Goal: Use online tool/utility: Utilize a website feature to perform a specific function

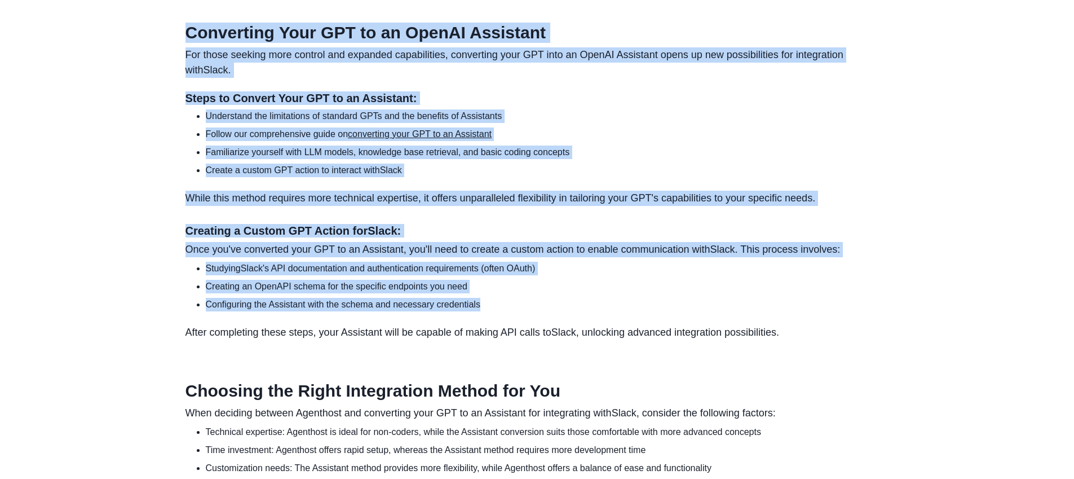
click at [566, 319] on section "Converting Your GPT to an OpenAI Assistant For those seeking more control and e…" at bounding box center [538, 181] width 704 height 317
click at [566, 311] on li "Configuring the Assistant with the schema and necessary credentials" at bounding box center [547, 305] width 683 height 14
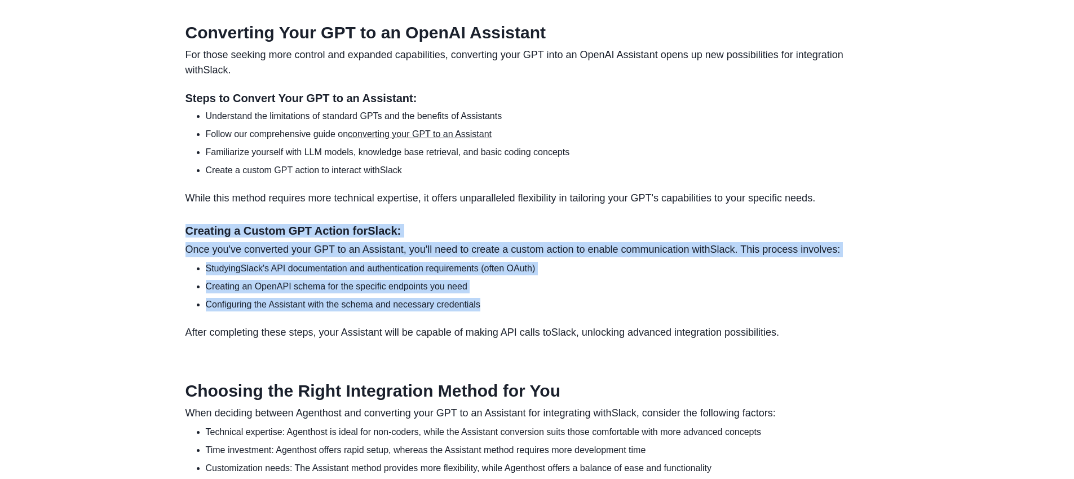
drag, startPoint x: 171, startPoint y: 242, endPoint x: 543, endPoint y: 323, distance: 380.8
click at [543, 311] on li "Configuring the Assistant with the schema and necessary credentials" at bounding box center [547, 305] width 683 height 14
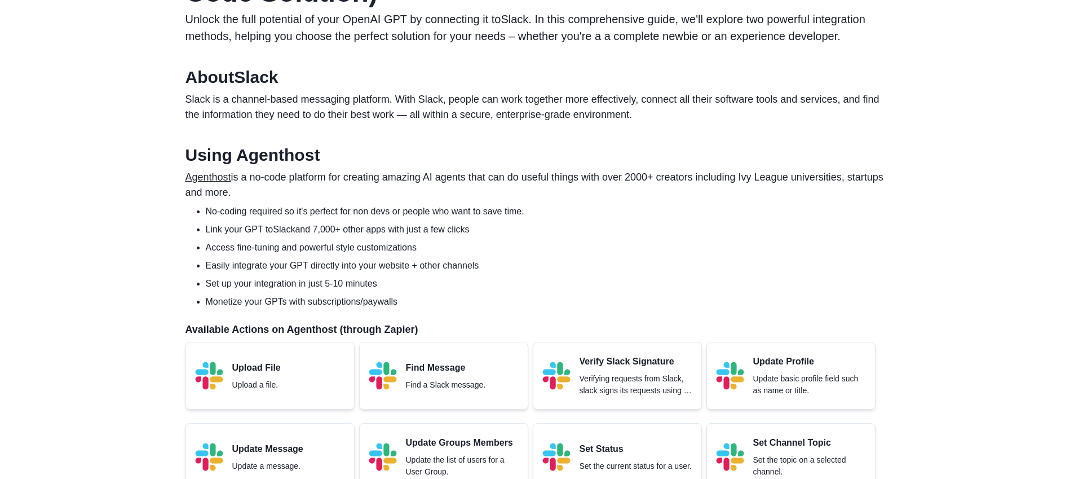
scroll to position [388, 0]
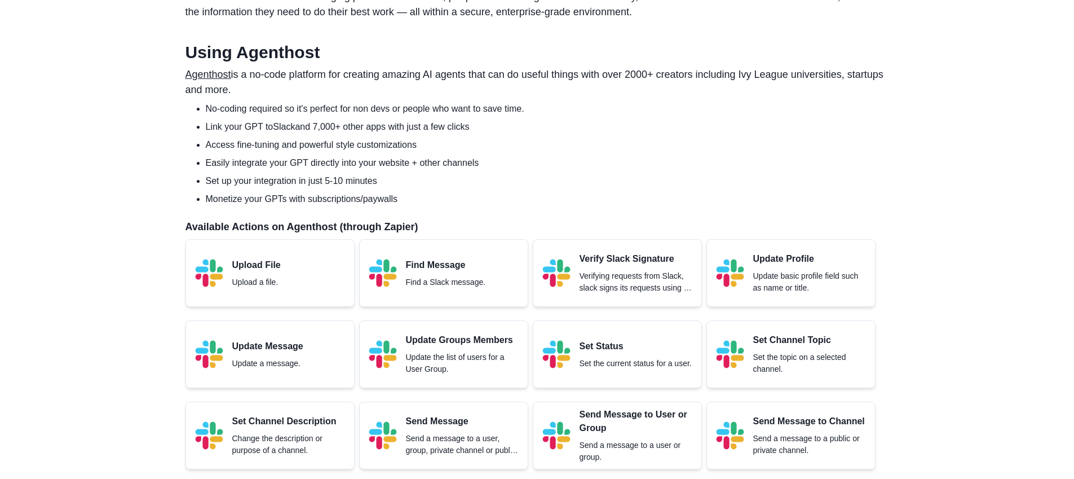
click at [360, 228] on p "Available Actions on Agenthost (through Zapier)" at bounding box center [538, 226] width 704 height 15
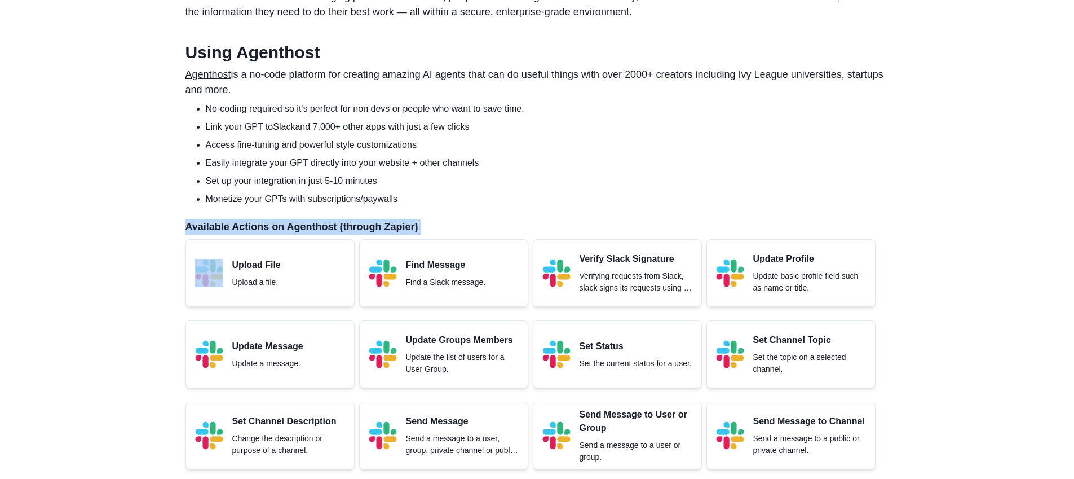
click at [360, 228] on p "Available Actions on Agenthost (through Zapier)" at bounding box center [538, 226] width 704 height 15
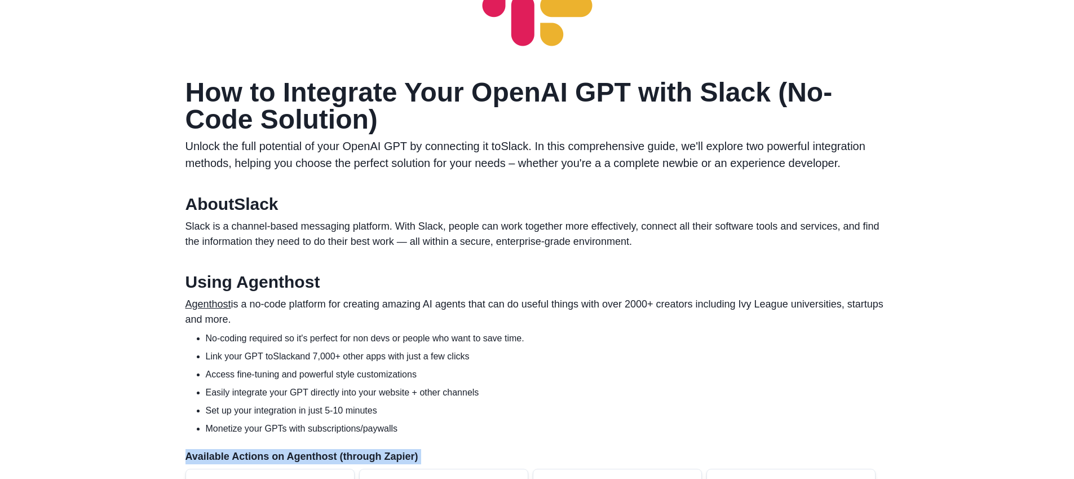
scroll to position [225, 0]
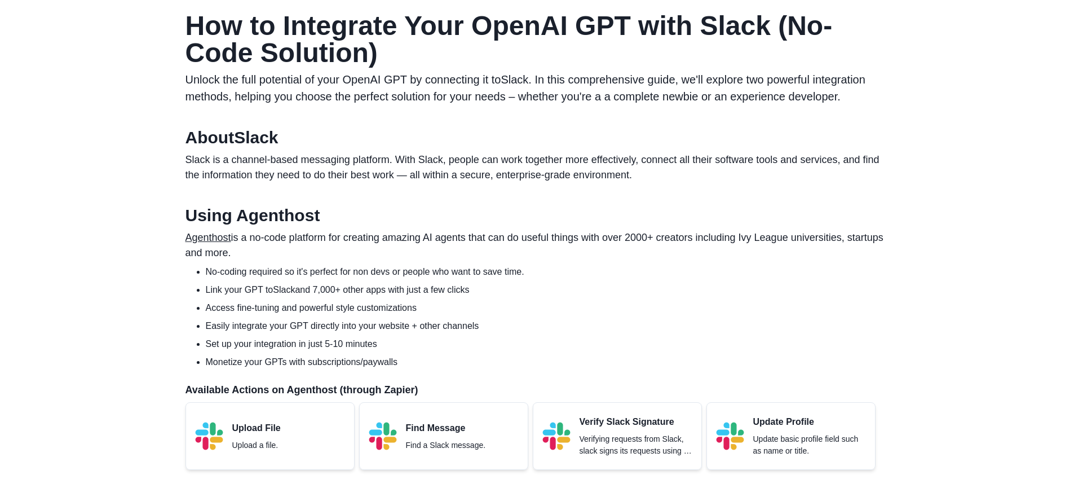
click at [351, 236] on p "Agenthost is a no-code platform for creating amazing AI agents that can do usef…" at bounding box center [538, 245] width 704 height 30
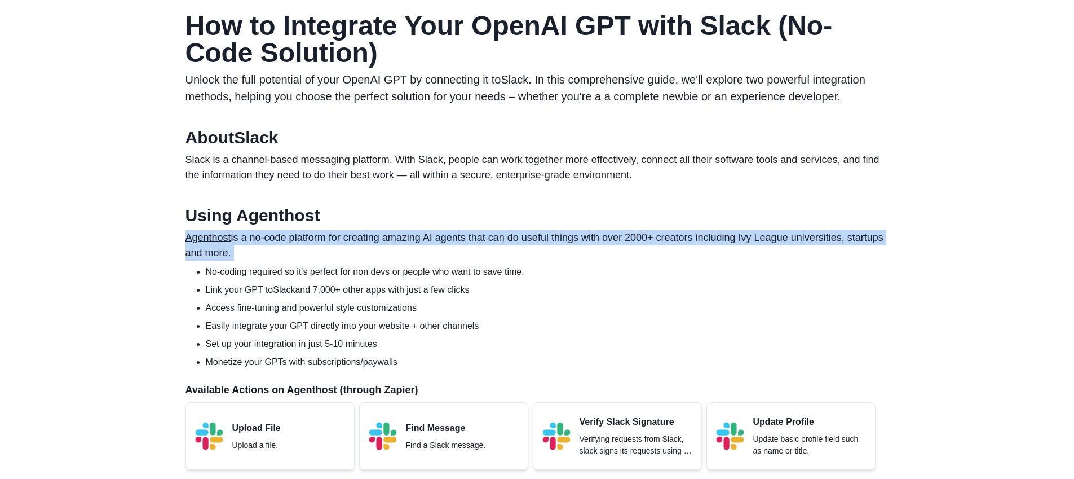
click at [351, 236] on p "Agenthost is a no-code platform for creating amazing AI agents that can do usef…" at bounding box center [538, 245] width 704 height 30
click at [341, 252] on p "Agenthost is a no-code platform for creating amazing AI agents that can do usef…" at bounding box center [538, 245] width 704 height 30
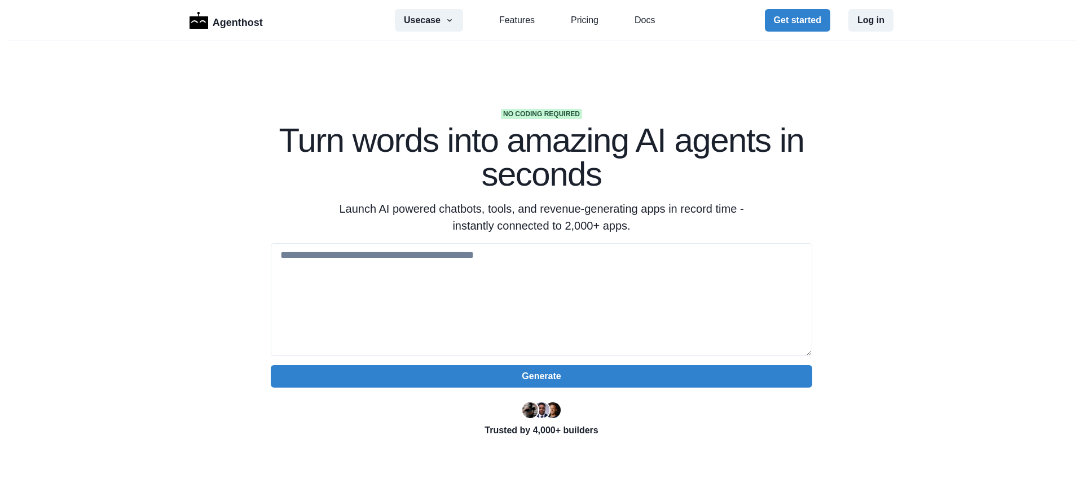
click at [407, 155] on h1 "Turn words into amazing AI agents in seconds" at bounding box center [541, 157] width 541 height 68
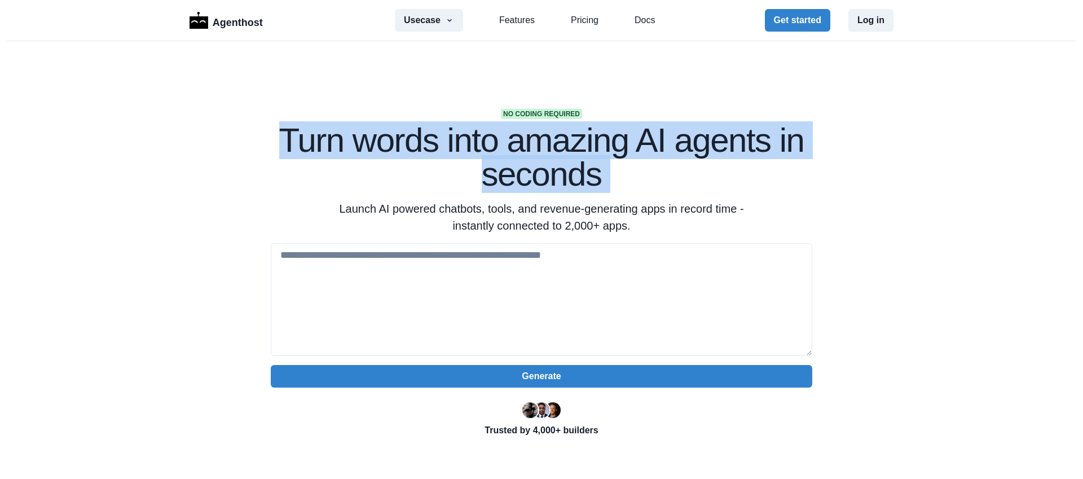
click at [407, 155] on h1 "Turn words into amazing AI agents in seconds" at bounding box center [541, 157] width 541 height 68
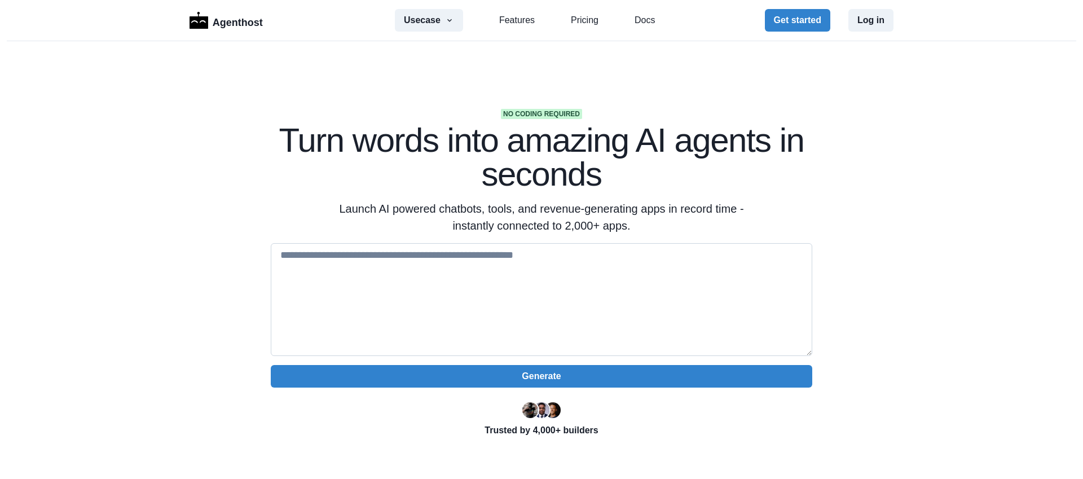
click at [529, 312] on textarea at bounding box center [541, 299] width 541 height 113
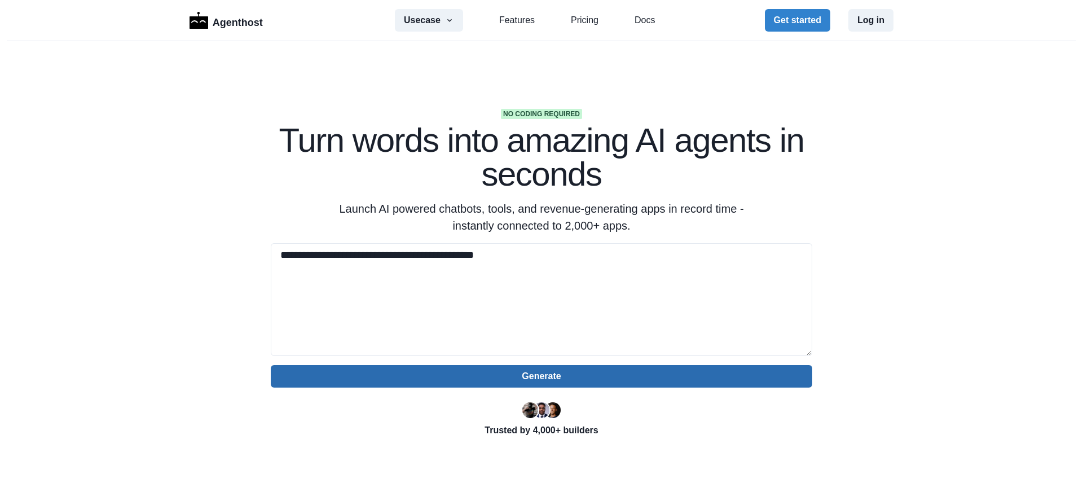
type textarea "**********"
click at [582, 375] on button "Generate" at bounding box center [541, 376] width 541 height 23
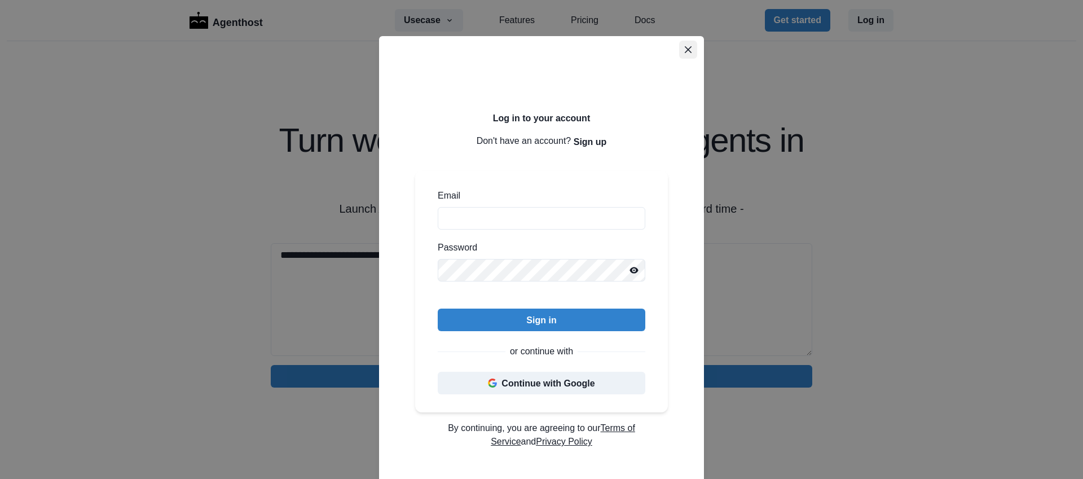
click at [681, 55] on button "Close" at bounding box center [688, 50] width 18 height 18
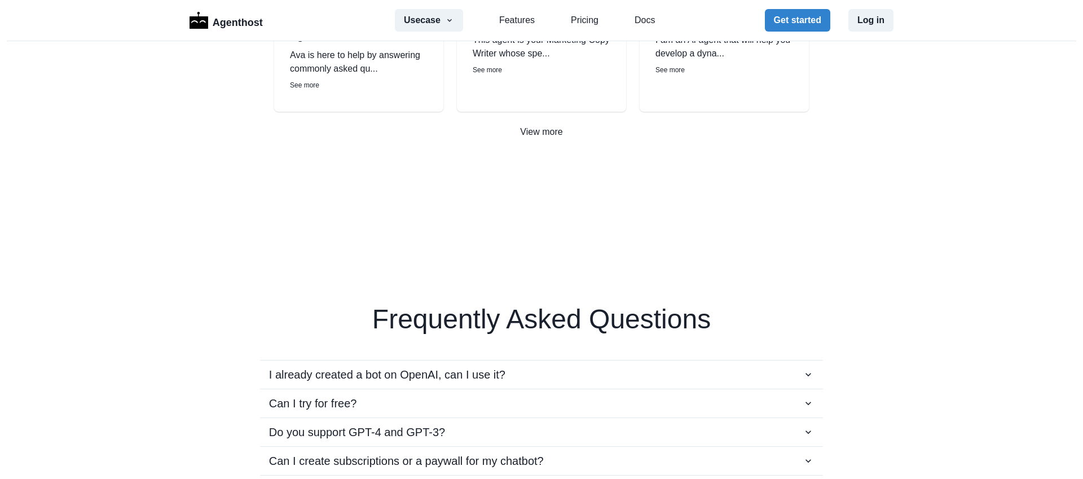
scroll to position [2001, 0]
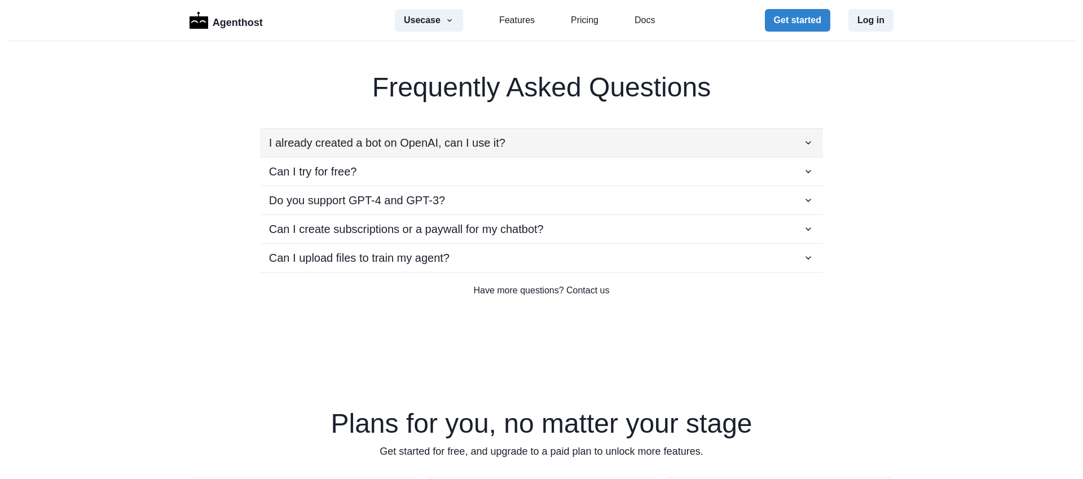
click at [520, 134] on div "I already created a bot on OpenAI, can I use it?" at bounding box center [541, 142] width 545 height 17
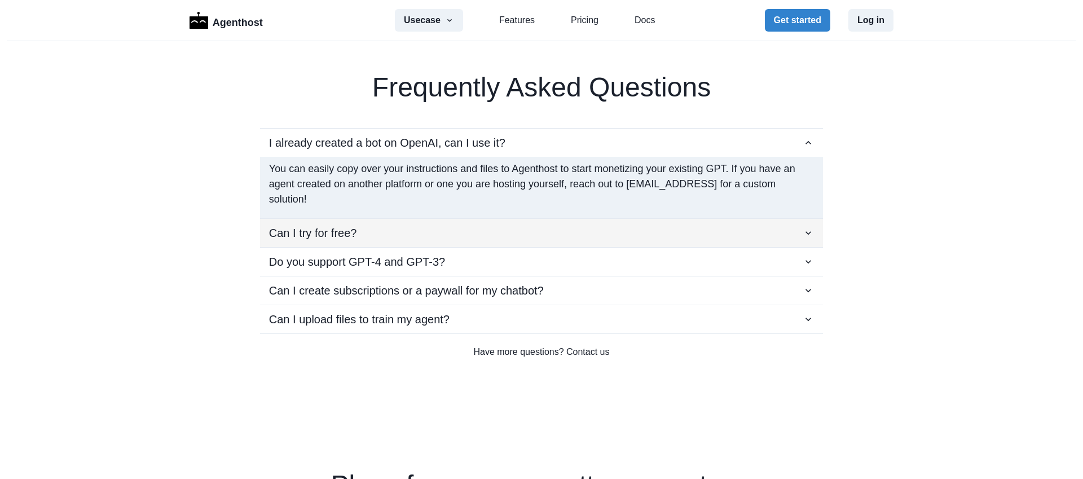
click at [479, 230] on div "Can I try for free?" at bounding box center [541, 232] width 545 height 17
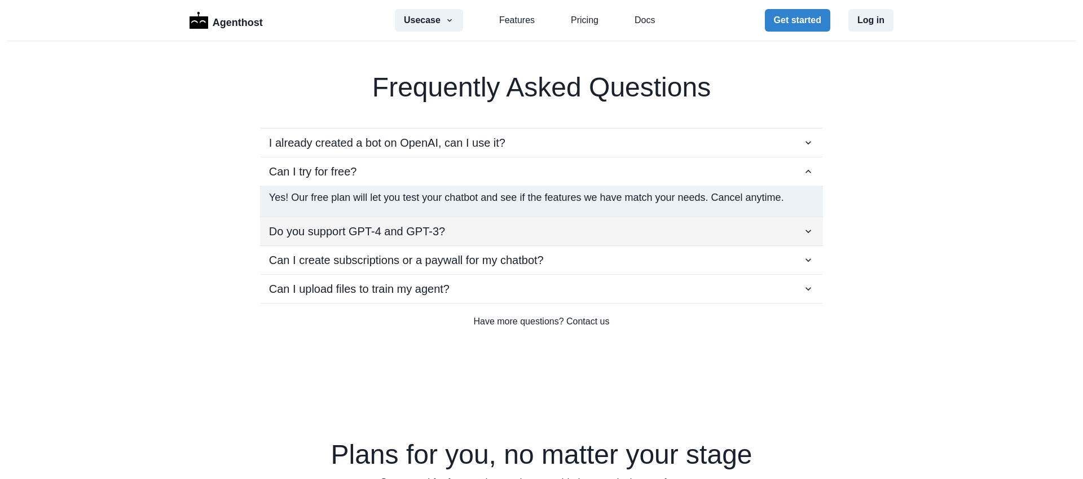
click at [479, 230] on div "Do you support GPT-4 and GPT-3?" at bounding box center [541, 231] width 545 height 17
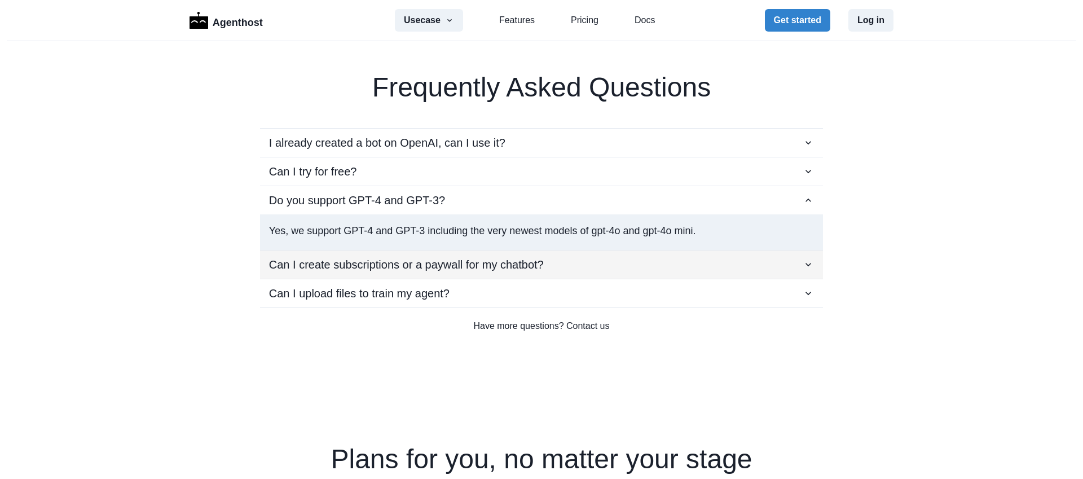
click at [495, 259] on p "Can I create subscriptions or a paywall for my chatbot?" at bounding box center [406, 264] width 275 height 17
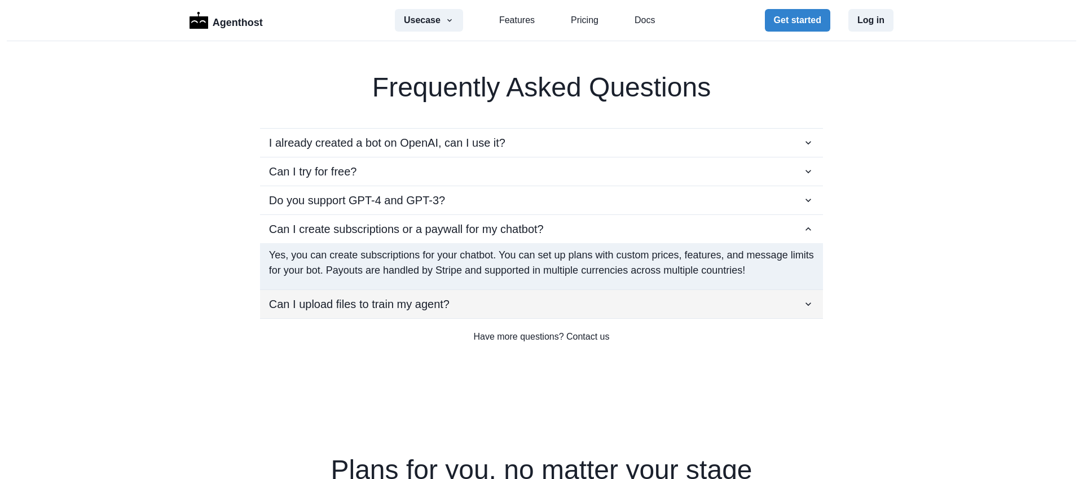
click at [519, 295] on div "Can I upload files to train my agent?" at bounding box center [541, 303] width 545 height 17
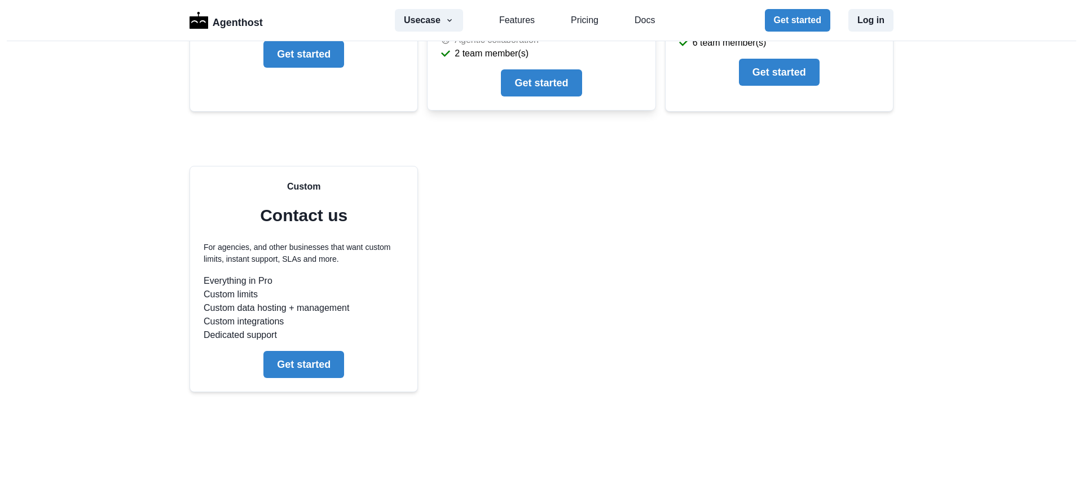
scroll to position [3005, 0]
